Goal: Task Accomplishment & Management: Manage account settings

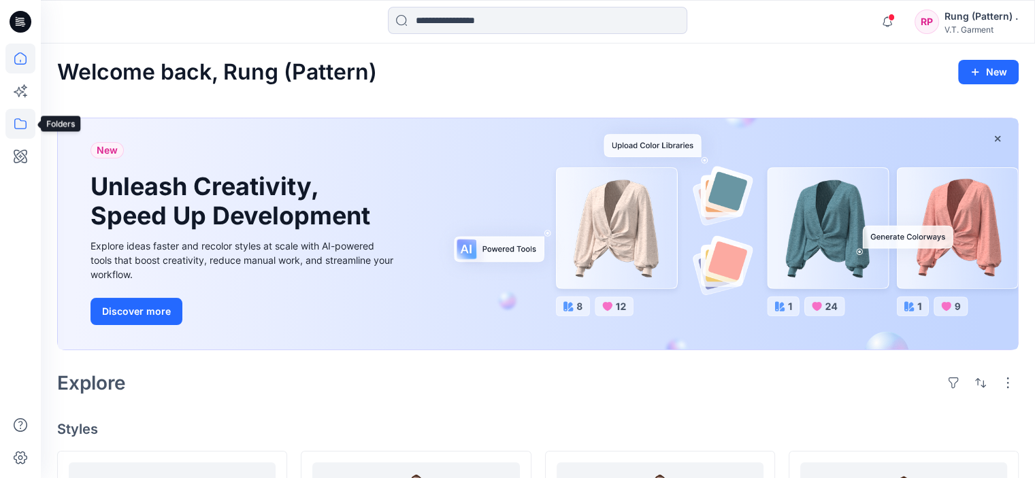
click at [20, 128] on icon at bounding box center [20, 123] width 12 height 11
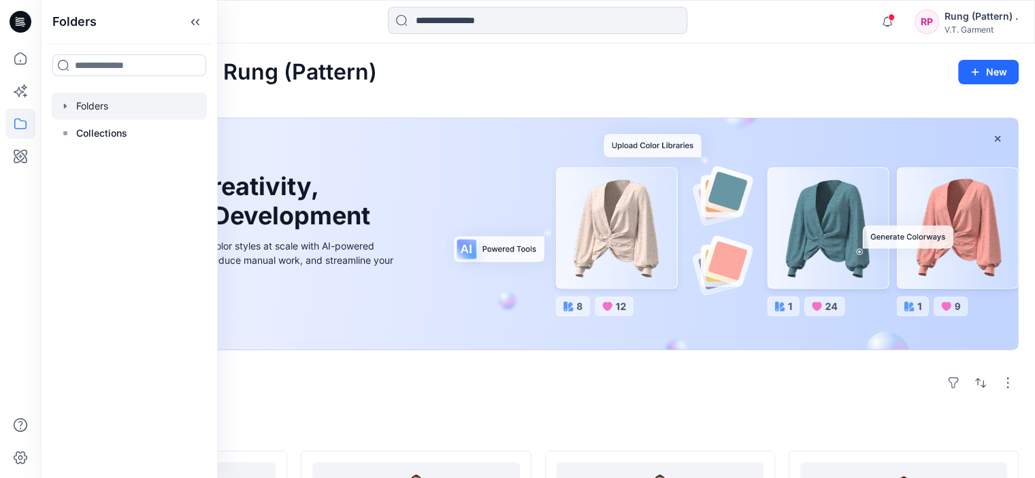
click at [82, 109] on div at bounding box center [129, 106] width 155 height 27
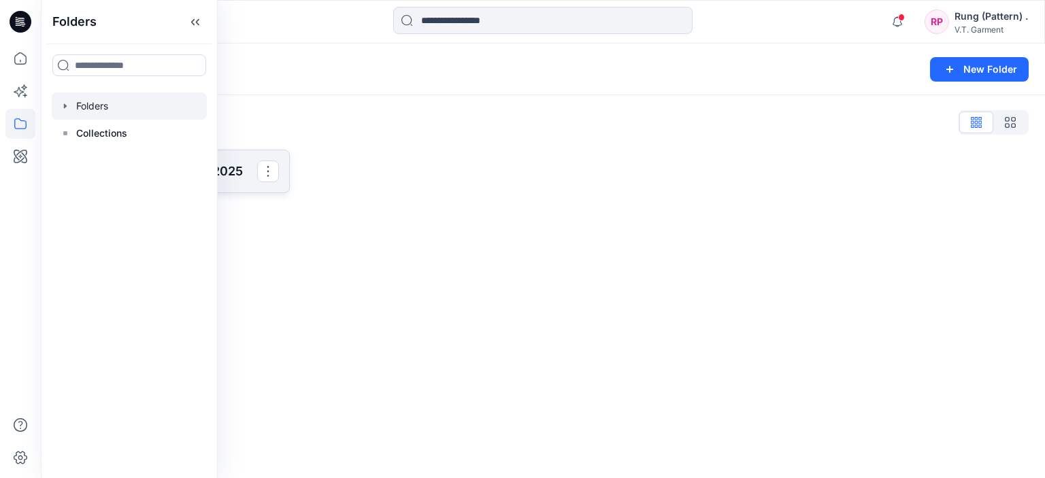
click at [245, 177] on p "831025P_F25_01/09/2025" at bounding box center [172, 171] width 170 height 19
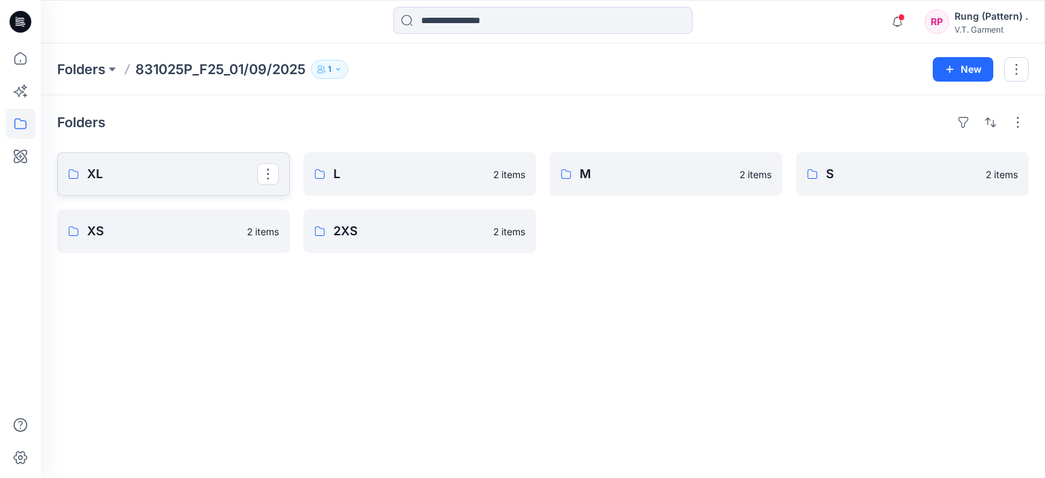
click at [155, 171] on p "XL" at bounding box center [172, 174] width 170 height 19
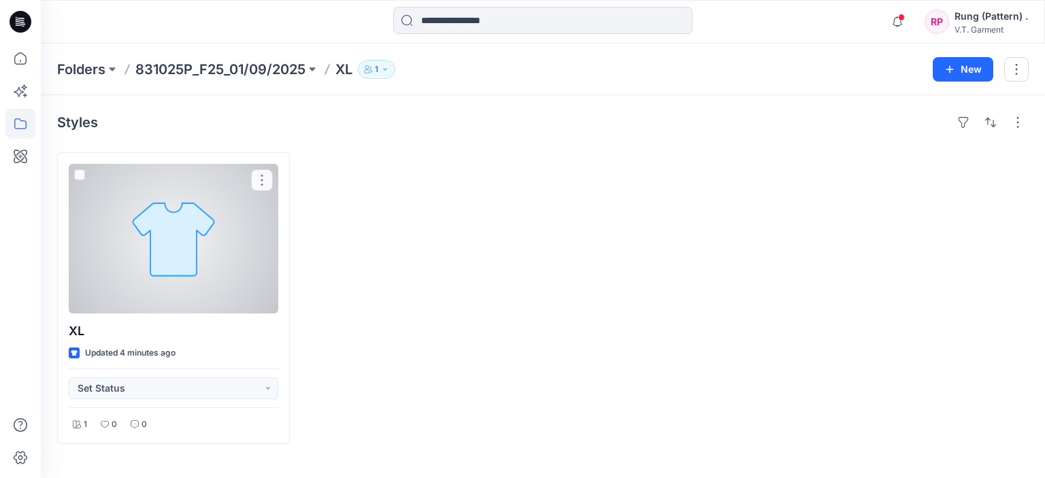
click at [133, 265] on div at bounding box center [173, 239] width 209 height 150
click at [260, 399] on div "XL Updated 4 minutes ago Set Status 1 0 0" at bounding box center [173, 298] width 233 height 292
click at [253, 386] on button "Set Status" at bounding box center [173, 388] width 209 height 22
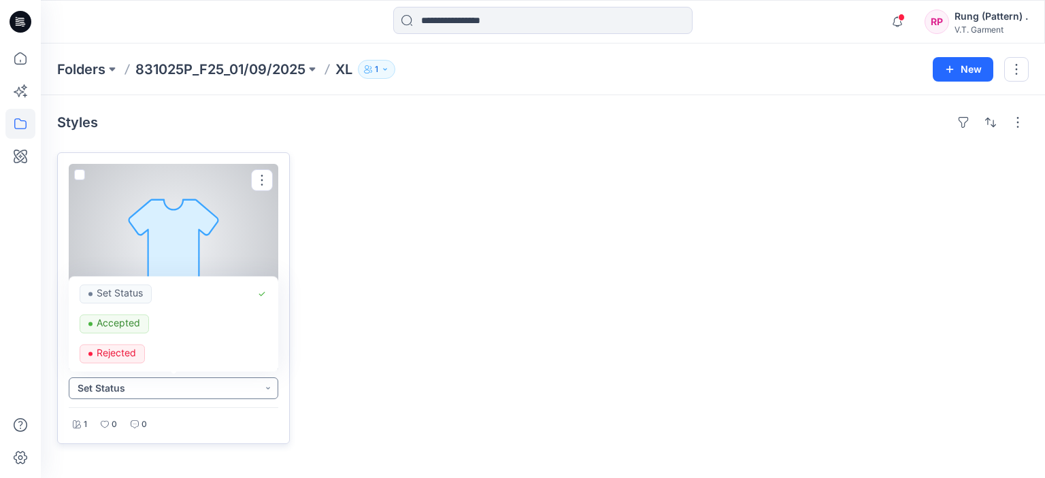
click at [253, 386] on button "Set Status" at bounding box center [173, 388] width 209 height 22
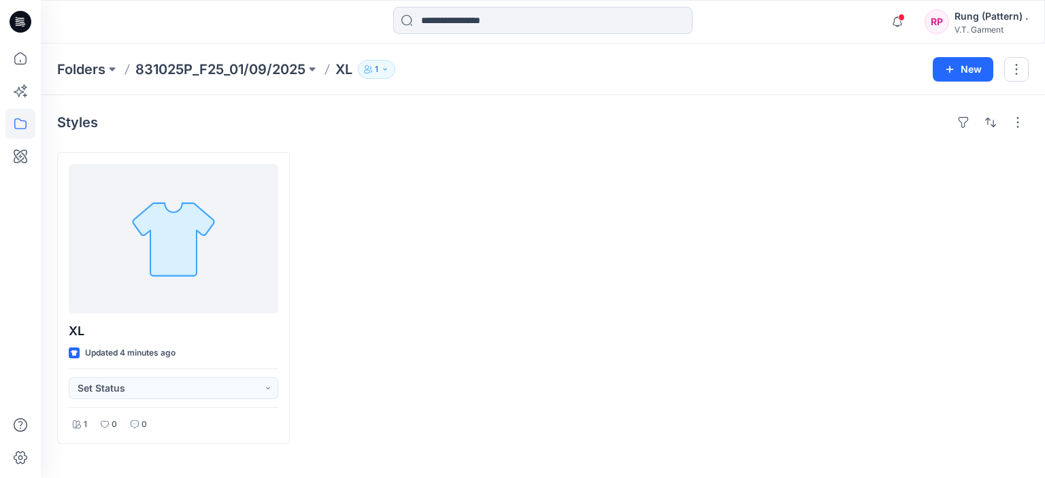
click at [378, 367] on div at bounding box center [419, 298] width 233 height 292
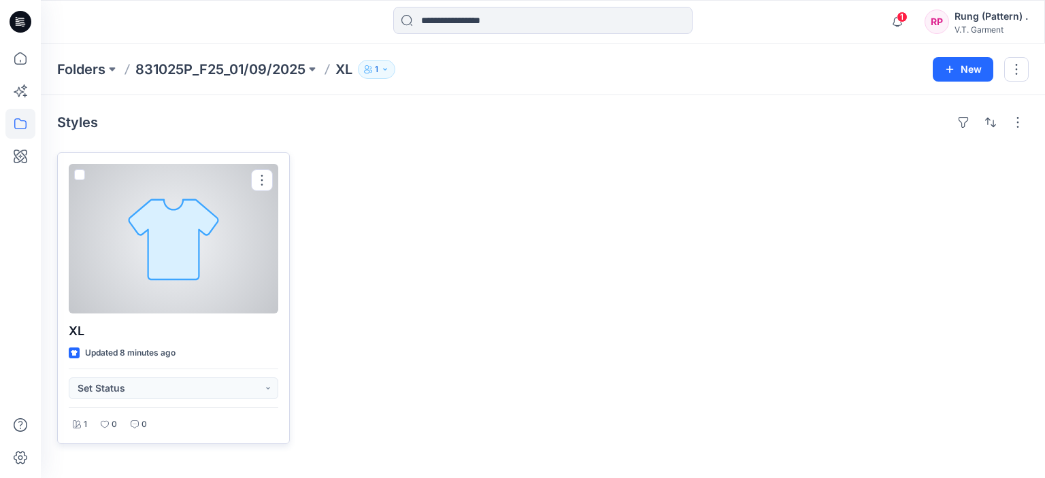
click at [207, 256] on div at bounding box center [173, 239] width 209 height 150
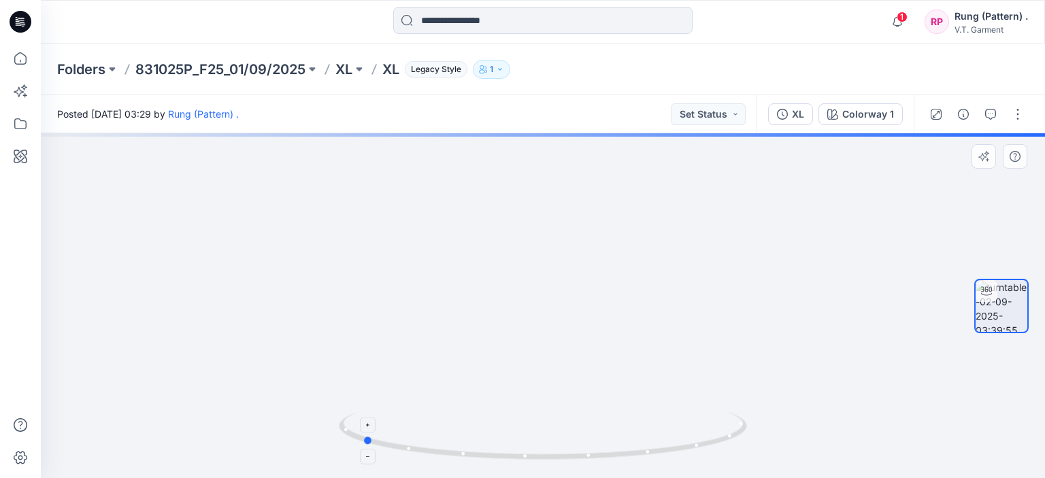
drag, startPoint x: 544, startPoint y: 464, endPoint x: 363, endPoint y: 448, distance: 181.6
click at [363, 448] on div at bounding box center [543, 444] width 408 height 68
click at [522, 448] on icon at bounding box center [545, 437] width 412 height 51
drag, startPoint x: 582, startPoint y: 457, endPoint x: 589, endPoint y: 457, distance: 7.5
click at [585, 457] on icon at bounding box center [545, 437] width 412 height 51
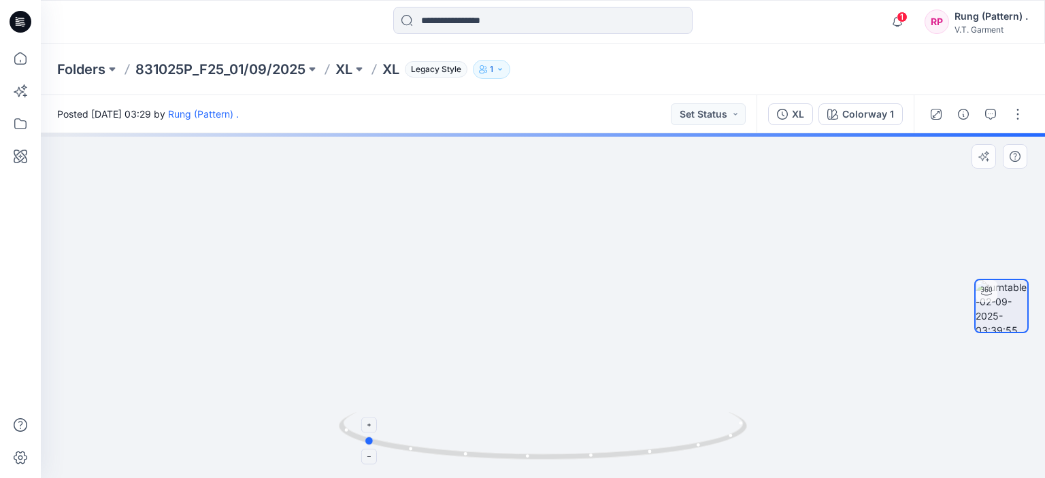
click at [590, 457] on icon at bounding box center [545, 437] width 412 height 51
drag, startPoint x: 590, startPoint y: 459, endPoint x: 607, endPoint y: 461, distance: 17.1
click at [592, 460] on icon at bounding box center [545, 437] width 412 height 51
click at [607, 461] on icon at bounding box center [545, 437] width 412 height 51
drag, startPoint x: 626, startPoint y: 459, endPoint x: 636, endPoint y: 457, distance: 10.4
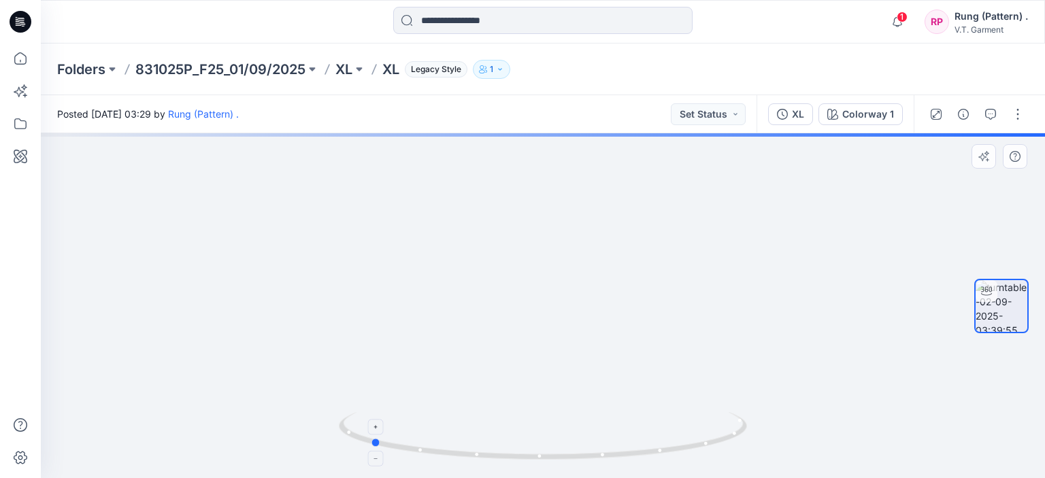
click at [630, 459] on icon at bounding box center [545, 437] width 412 height 51
drag, startPoint x: 645, startPoint y: 456, endPoint x: 671, endPoint y: 450, distance: 26.7
click at [653, 454] on icon at bounding box center [545, 437] width 412 height 51
drag, startPoint x: 671, startPoint y: 450, endPoint x: 696, endPoint y: 450, distance: 25.8
click at [675, 450] on icon at bounding box center [545, 437] width 412 height 51
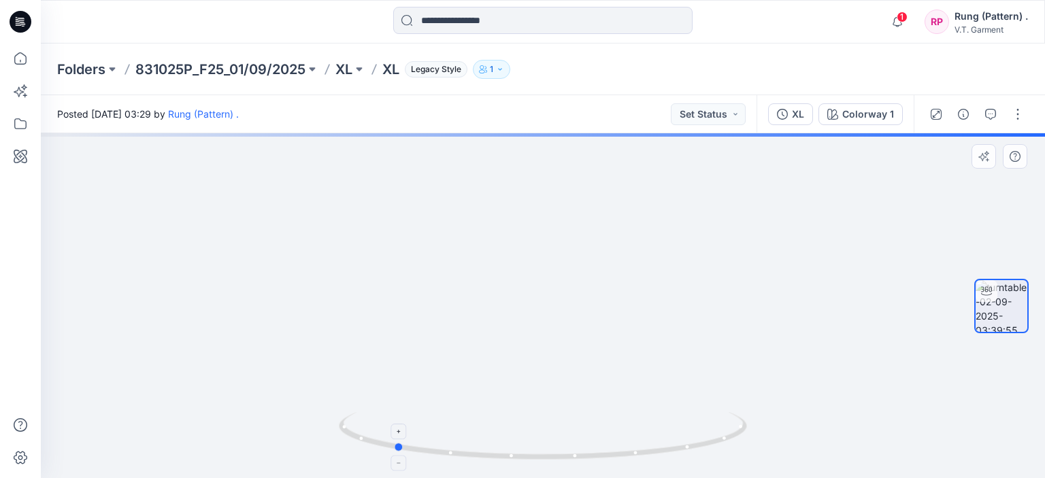
click at [696, 450] on icon at bounding box center [545, 437] width 412 height 51
click at [151, 297] on div at bounding box center [543, 305] width 1004 height 345
click at [209, 66] on p "831025P_F25_01/09/2025" at bounding box center [220, 69] width 170 height 19
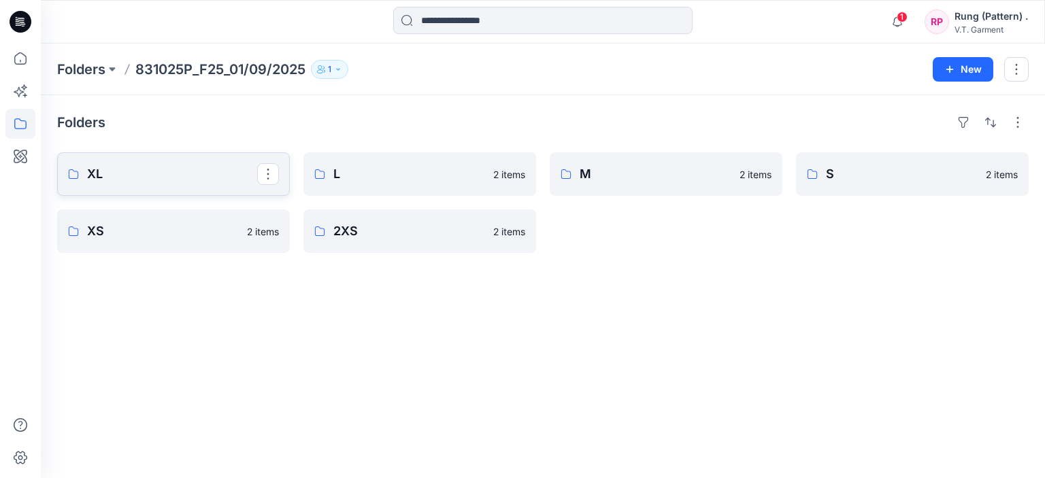
click at [144, 181] on p "XL" at bounding box center [172, 174] width 170 height 19
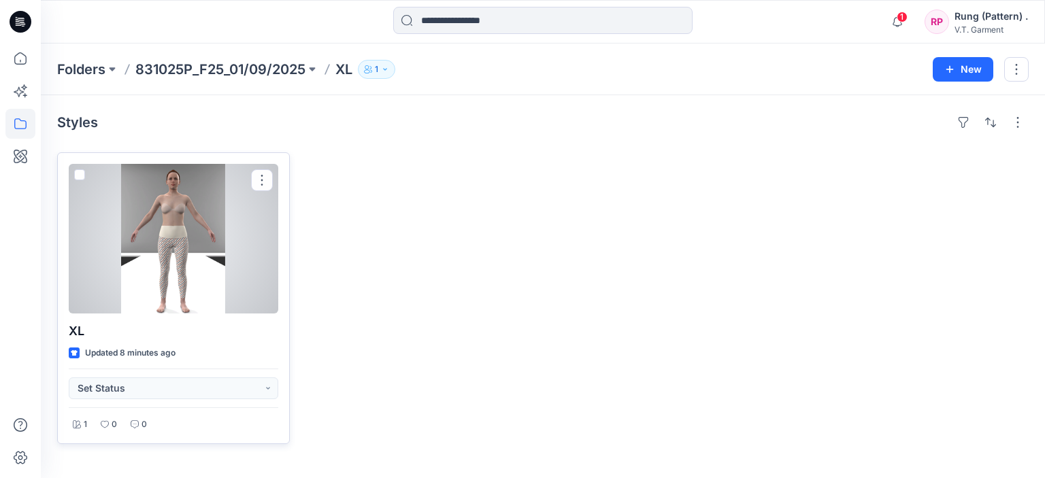
click at [190, 222] on div at bounding box center [173, 239] width 209 height 150
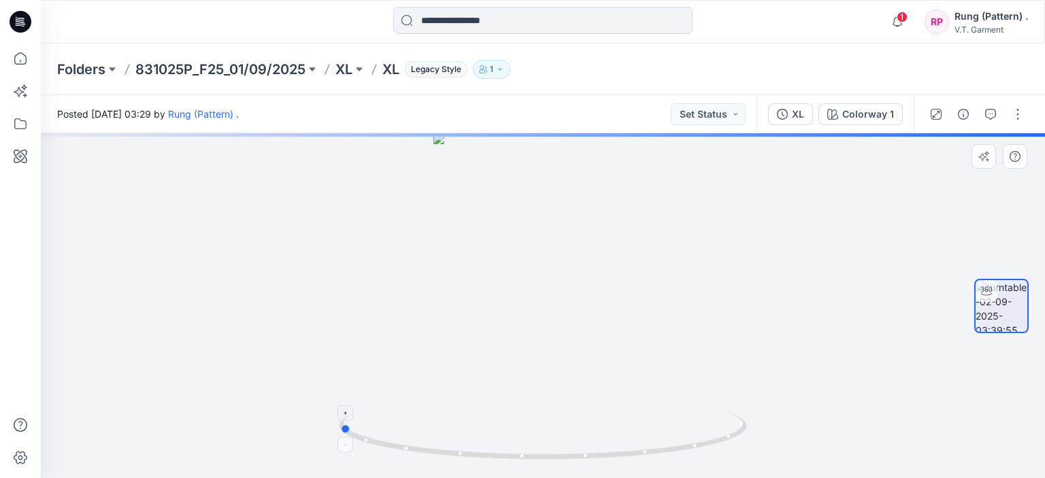
drag, startPoint x: 541, startPoint y: 457, endPoint x: 745, endPoint y: 438, distance: 204.9
click at [745, 438] on icon at bounding box center [545, 437] width 412 height 51
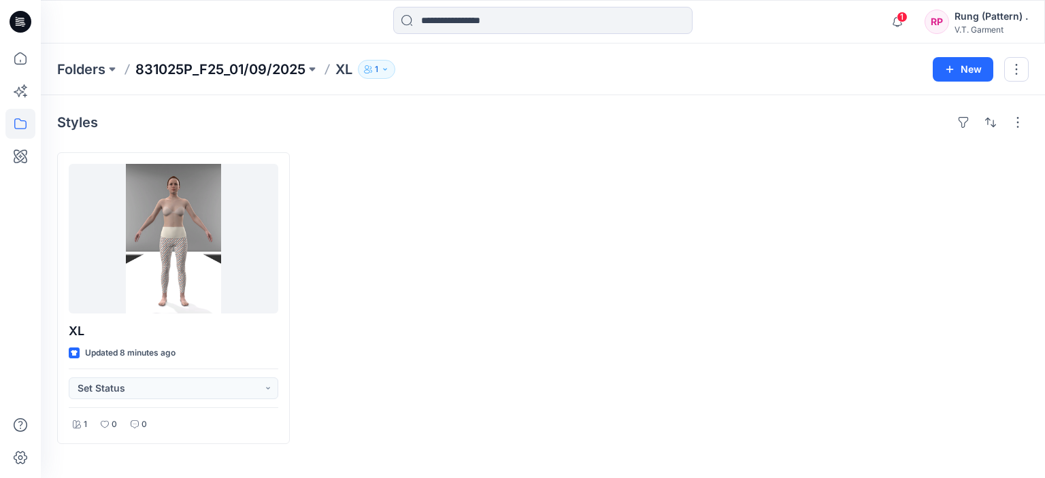
click at [234, 74] on p "831025P_F25_01/09/2025" at bounding box center [220, 69] width 170 height 19
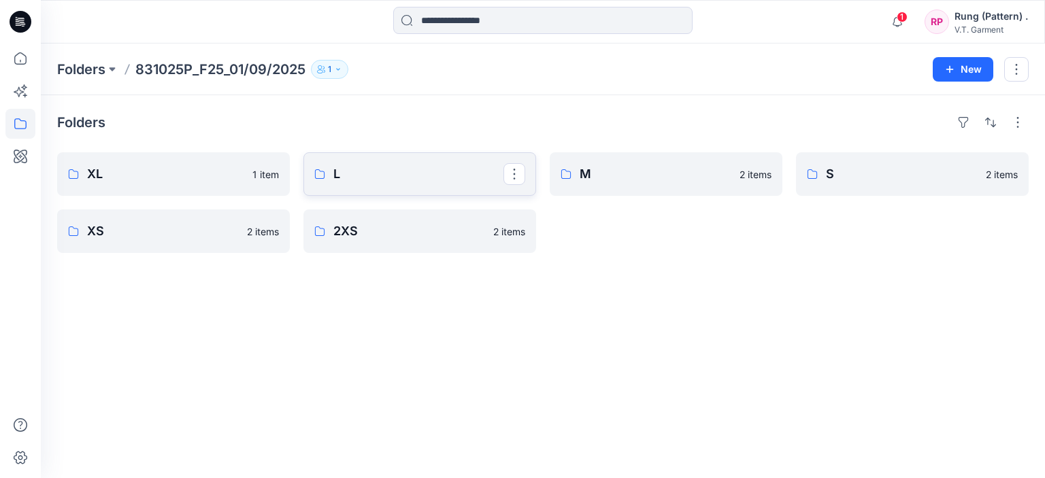
click at [370, 168] on p "L" at bounding box center [418, 174] width 170 height 19
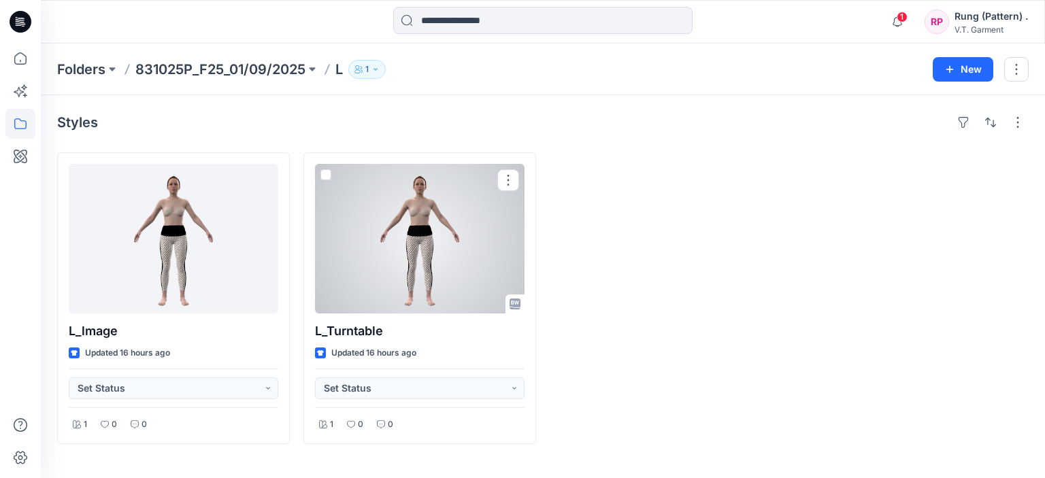
click at [380, 223] on div at bounding box center [419, 239] width 209 height 150
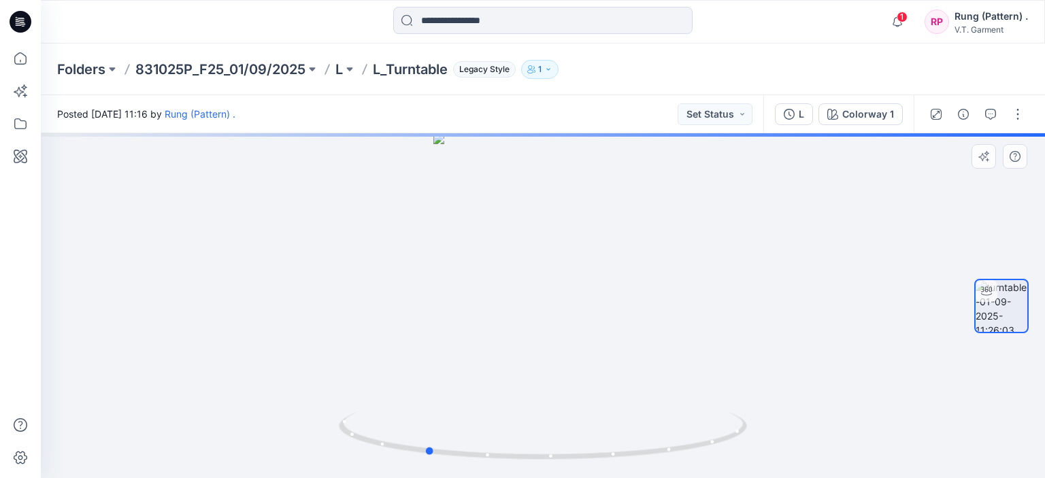
drag, startPoint x: 545, startPoint y: 462, endPoint x: 418, endPoint y: 404, distance: 139.7
click at [418, 404] on div at bounding box center [543, 305] width 1004 height 345
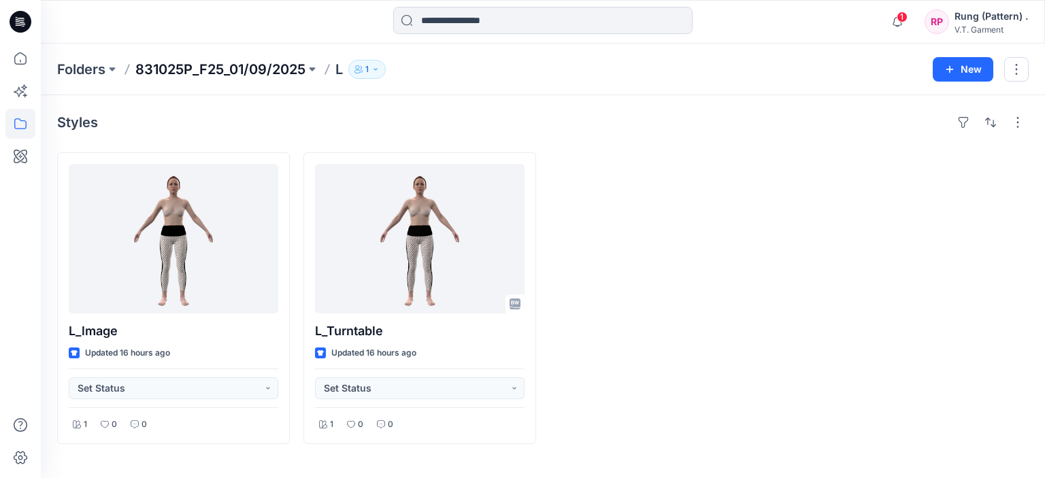
click at [178, 73] on p "831025P_F25_01/09/2025" at bounding box center [220, 69] width 170 height 19
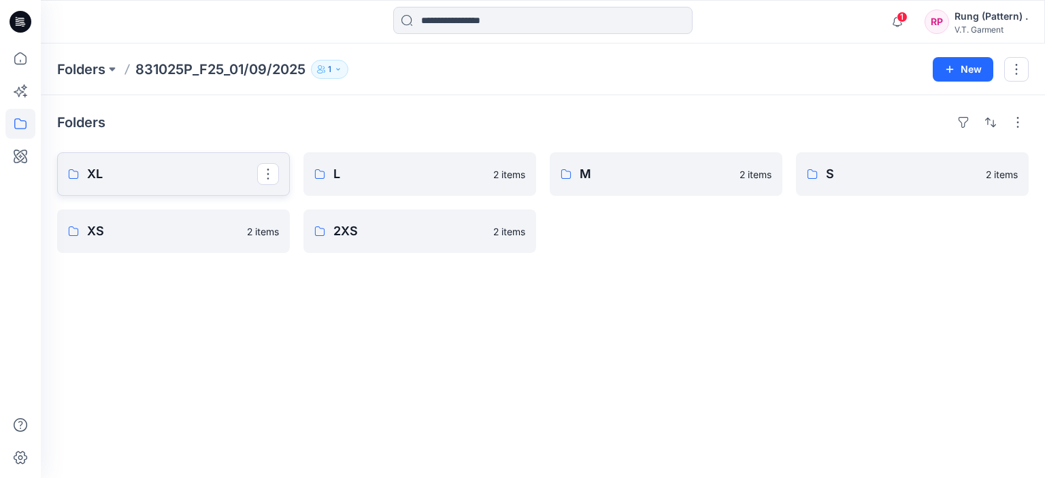
click at [133, 176] on p "XL" at bounding box center [172, 174] width 170 height 19
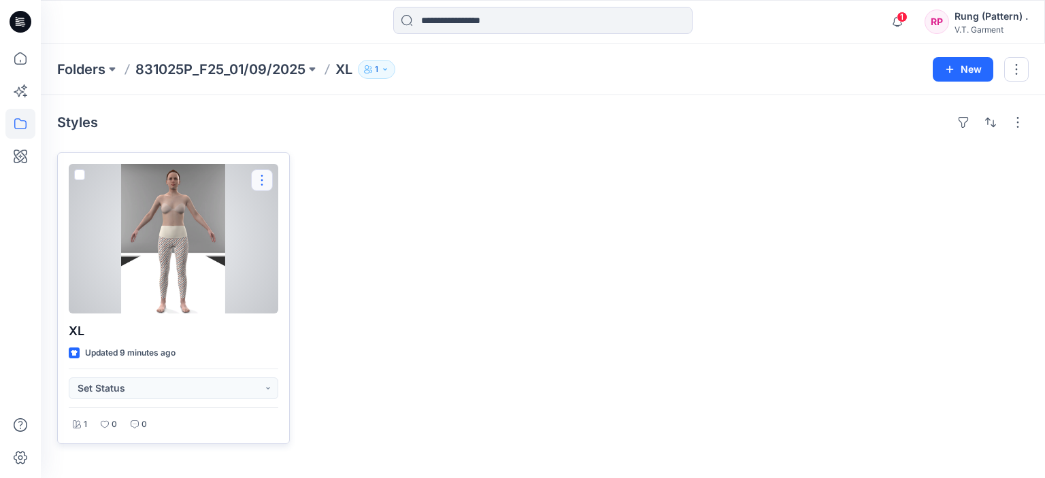
click at [255, 175] on button "button" at bounding box center [262, 180] width 22 height 22
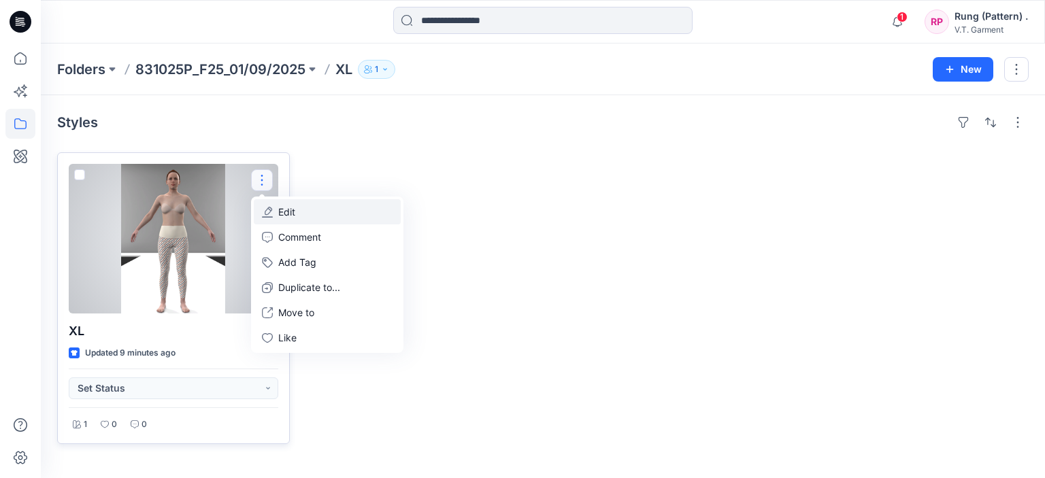
click at [262, 212] on icon "button" at bounding box center [267, 212] width 11 height 11
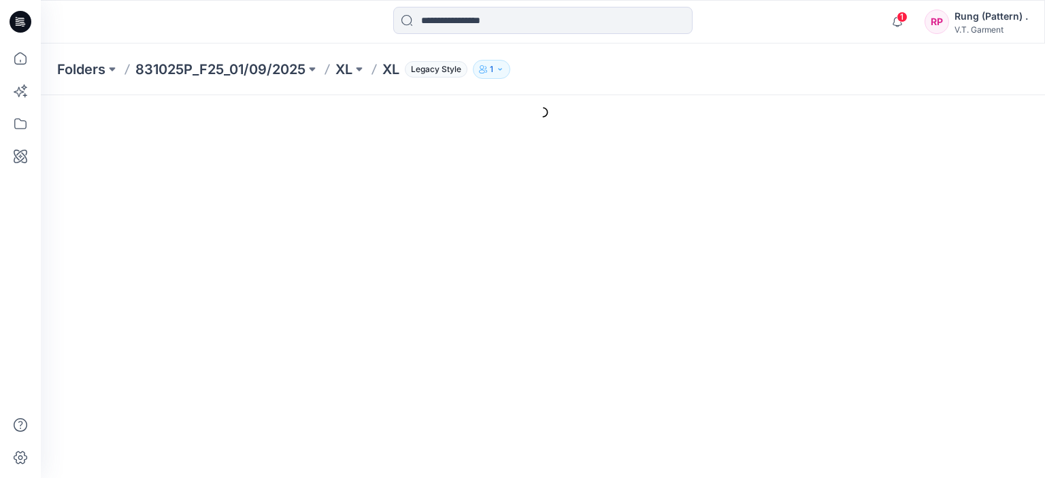
type input "**"
type input "**********"
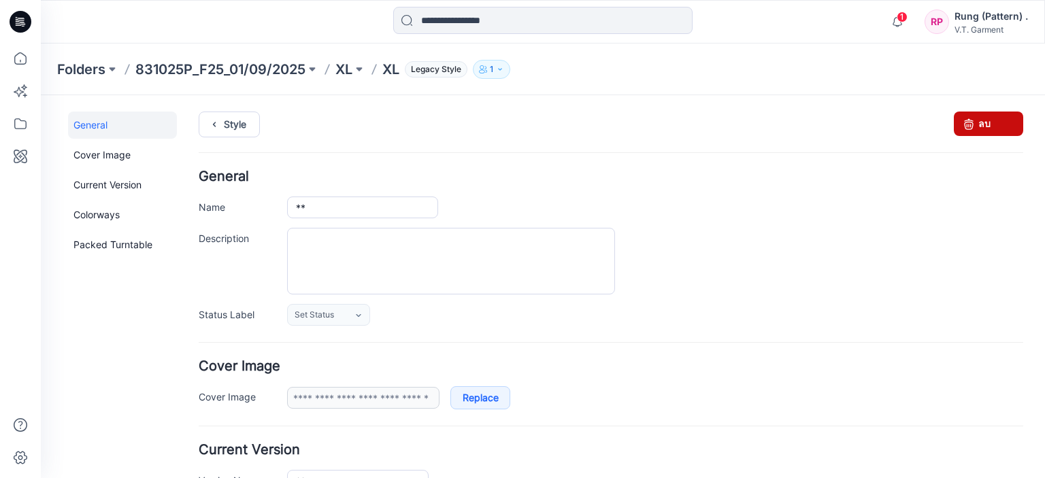
click at [964, 122] on icon at bounding box center [968, 124] width 19 height 24
